Goal: Go to known website: Access a specific website the user already knows

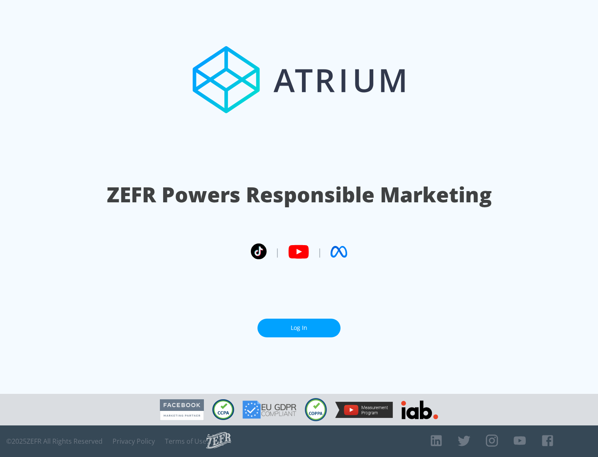
click at [299, 328] on link "Log In" at bounding box center [298, 328] width 83 height 19
